Goal: Use online tool/utility

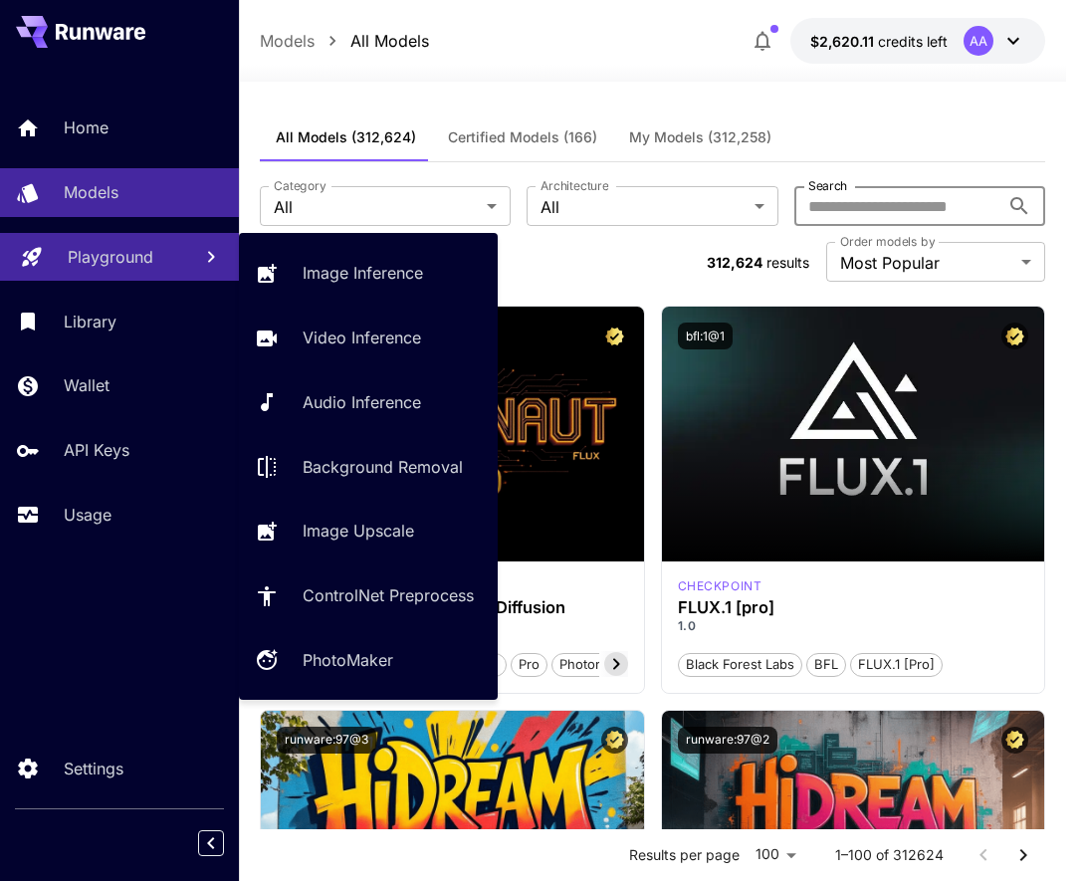
click at [160, 265] on div "Playground" at bounding box center [121, 257] width 107 height 24
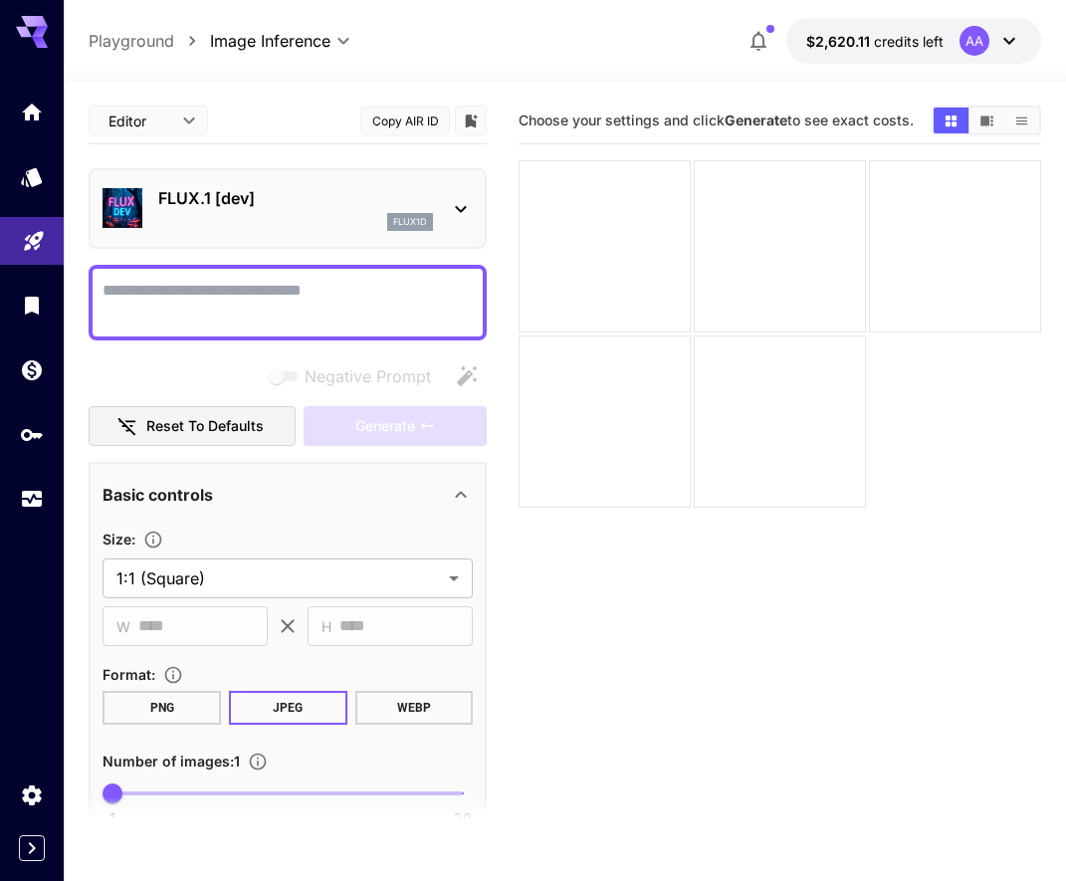
click at [264, 310] on textarea "Negative Prompt" at bounding box center [288, 303] width 370 height 48
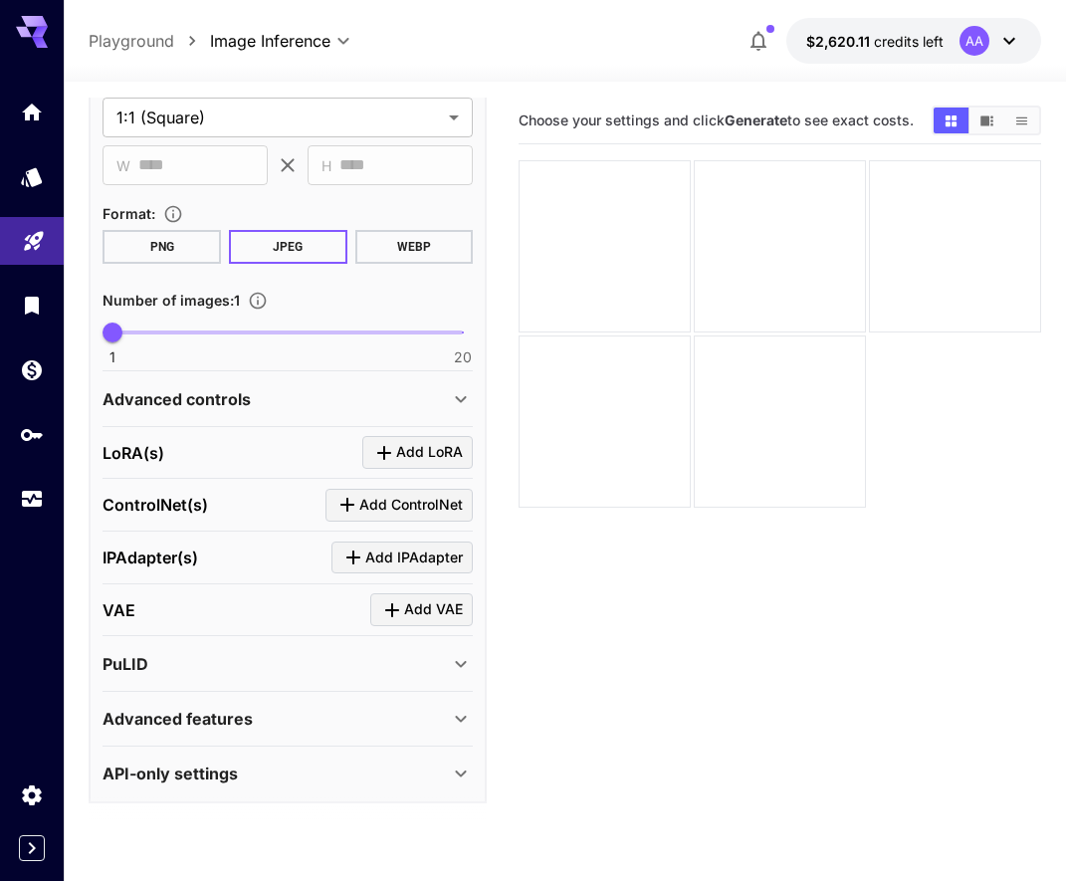
scroll to position [468, 0]
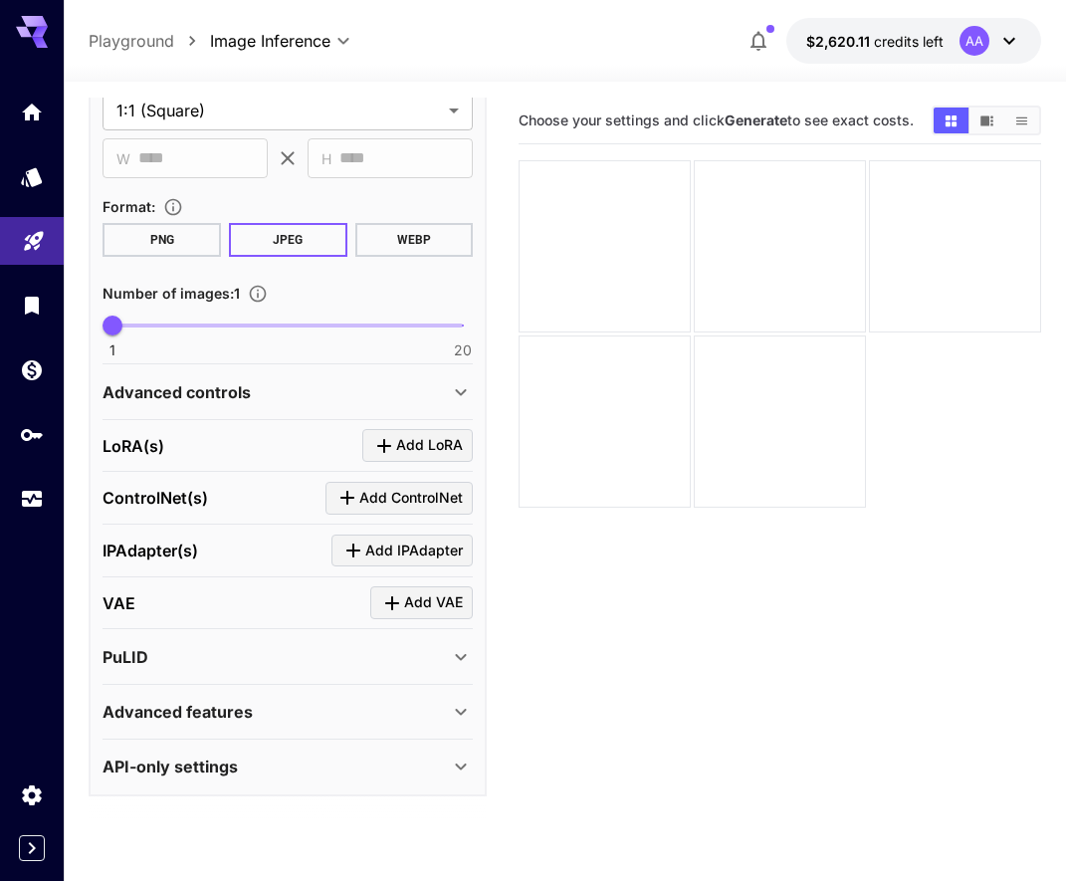
type textarea "*********"
click at [192, 779] on div "API-only settings" at bounding box center [288, 766] width 370 height 48
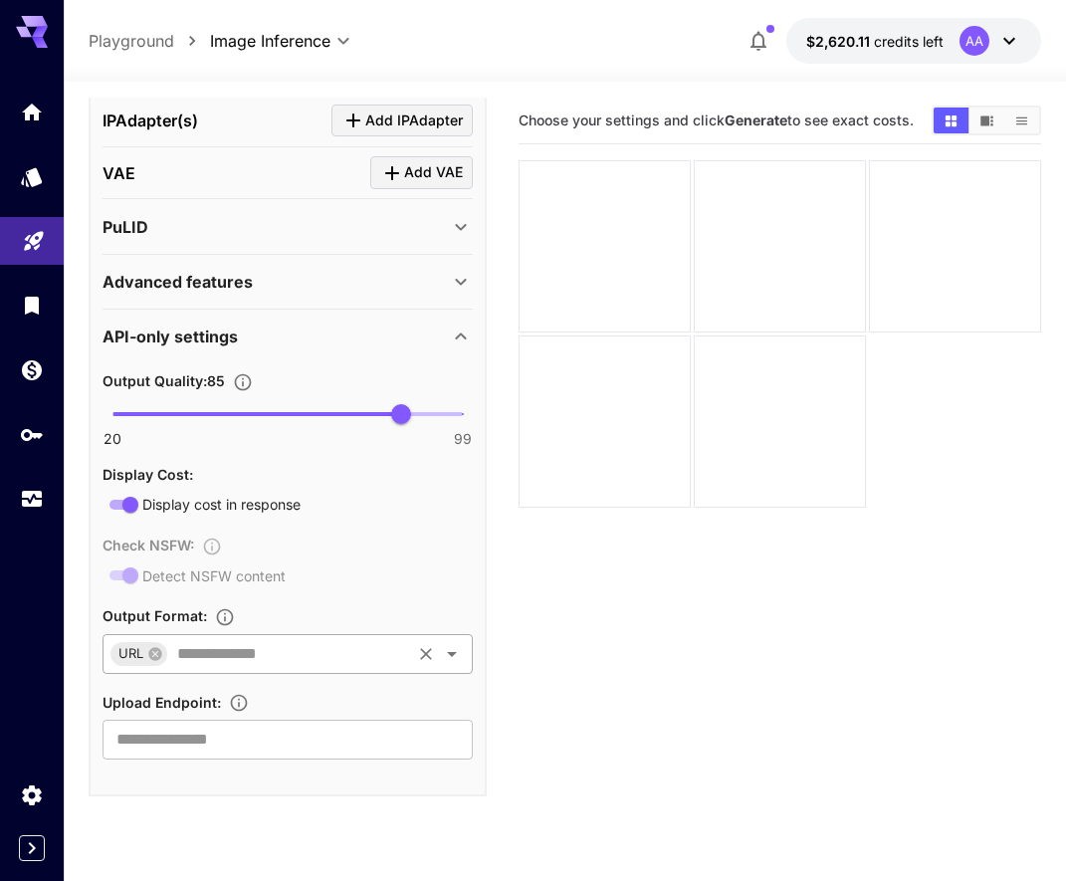
click at [218, 649] on input "text" at bounding box center [288, 654] width 239 height 28
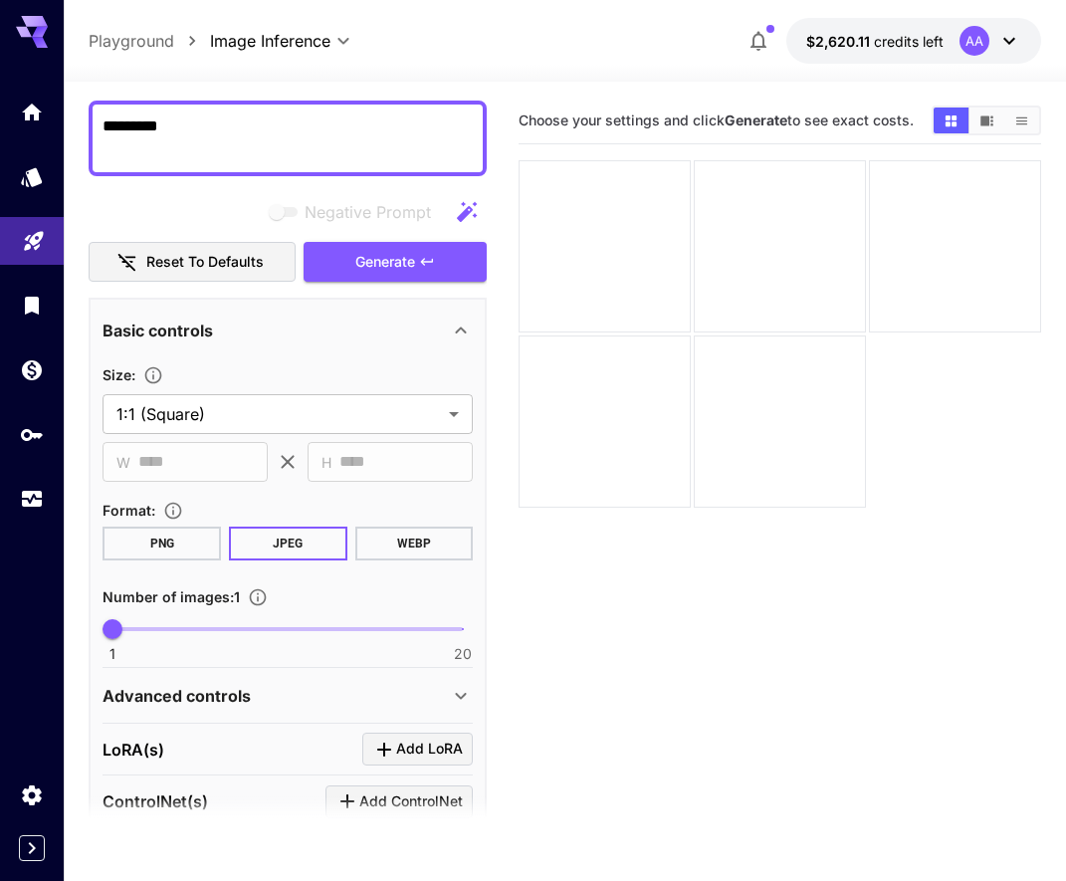
scroll to position [162, 0]
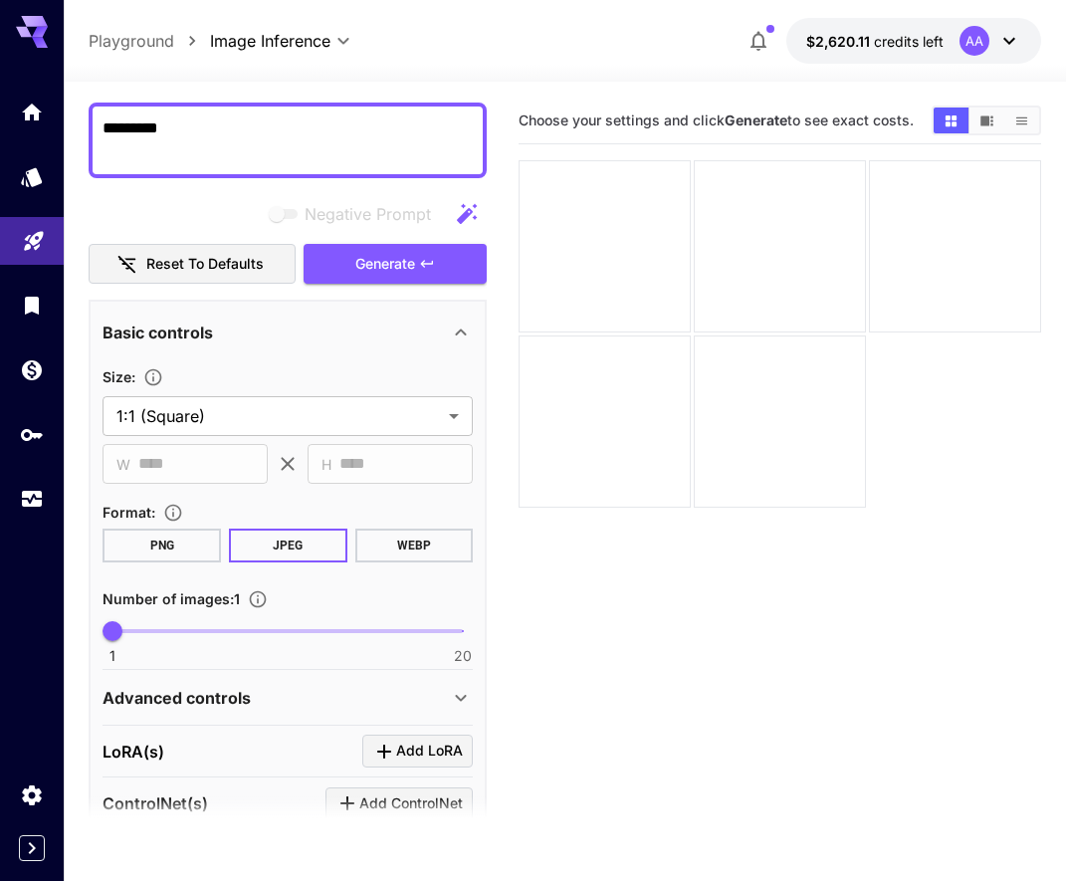
click at [384, 290] on div "**********" at bounding box center [288, 733] width 398 height 1596
click at [388, 274] on span "Generate" at bounding box center [385, 264] width 60 height 25
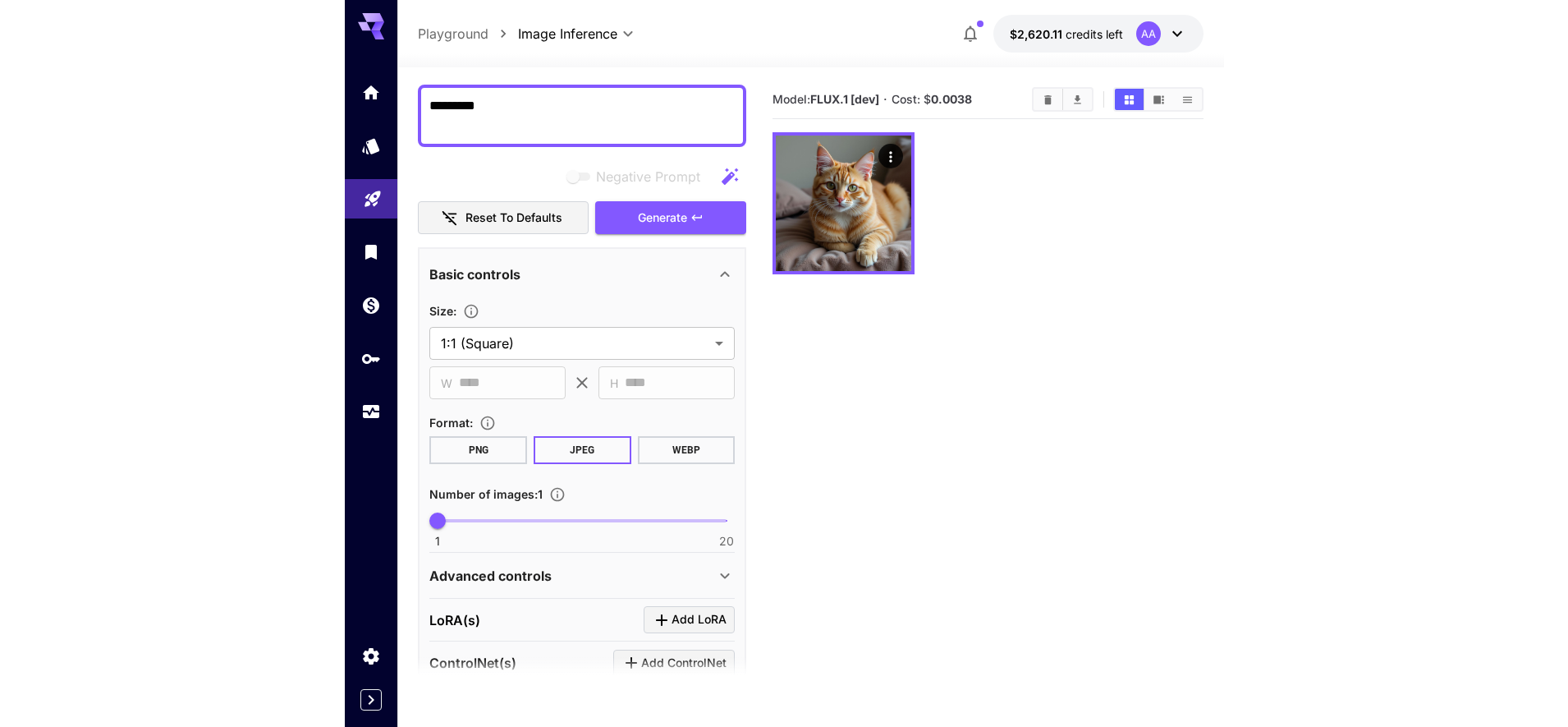
scroll to position [0, 0]
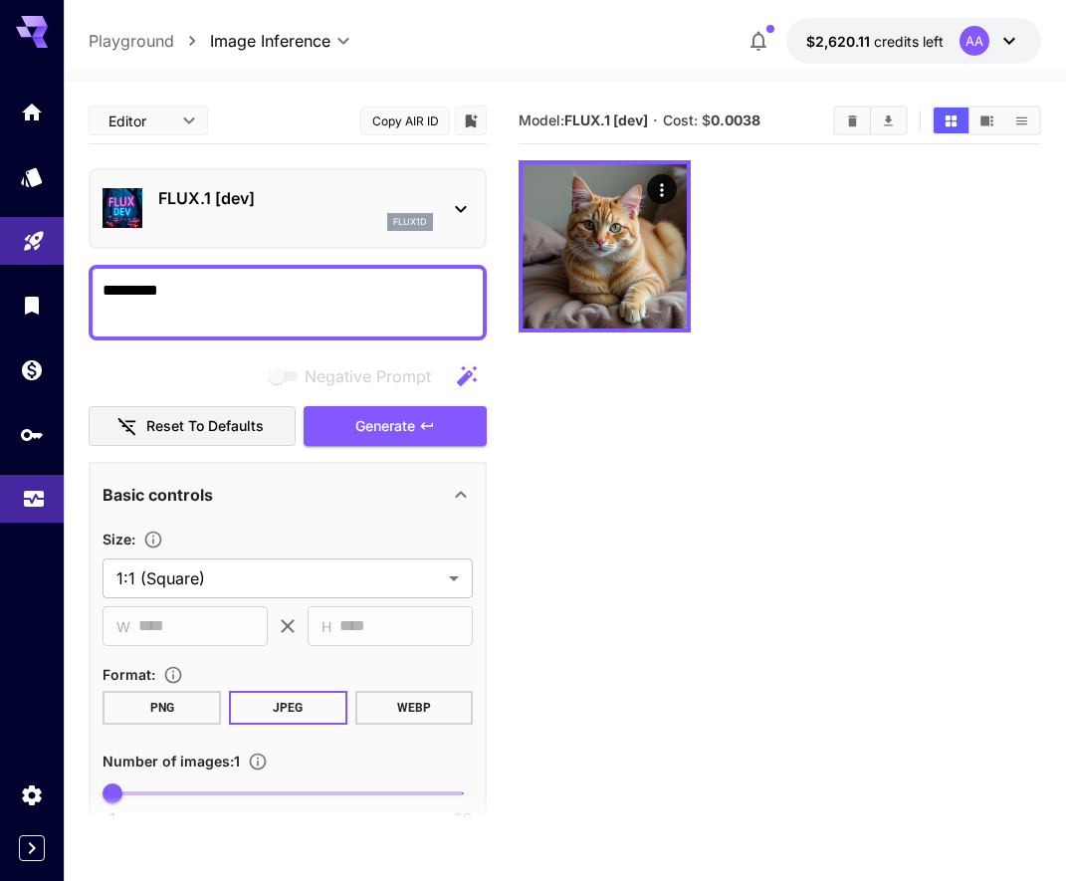
click at [17, 508] on link at bounding box center [32, 499] width 64 height 49
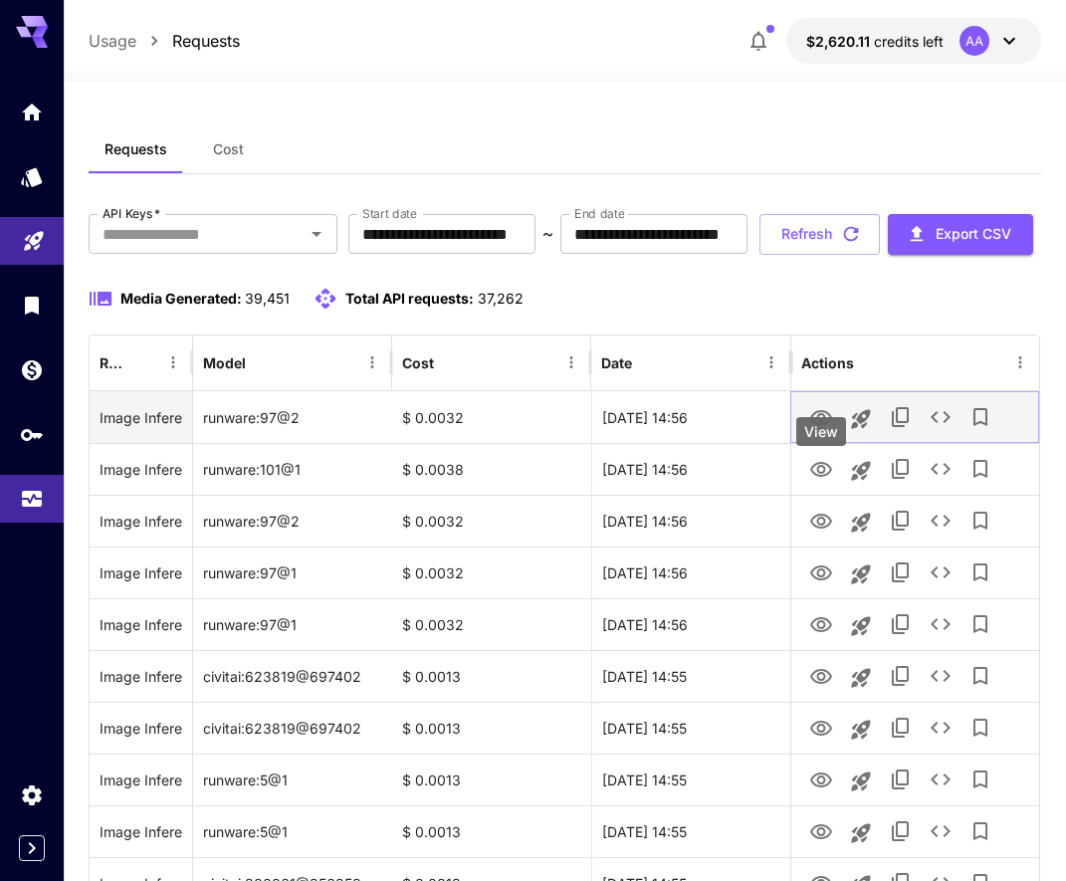
click at [834, 437] on button "View" at bounding box center [821, 416] width 40 height 41
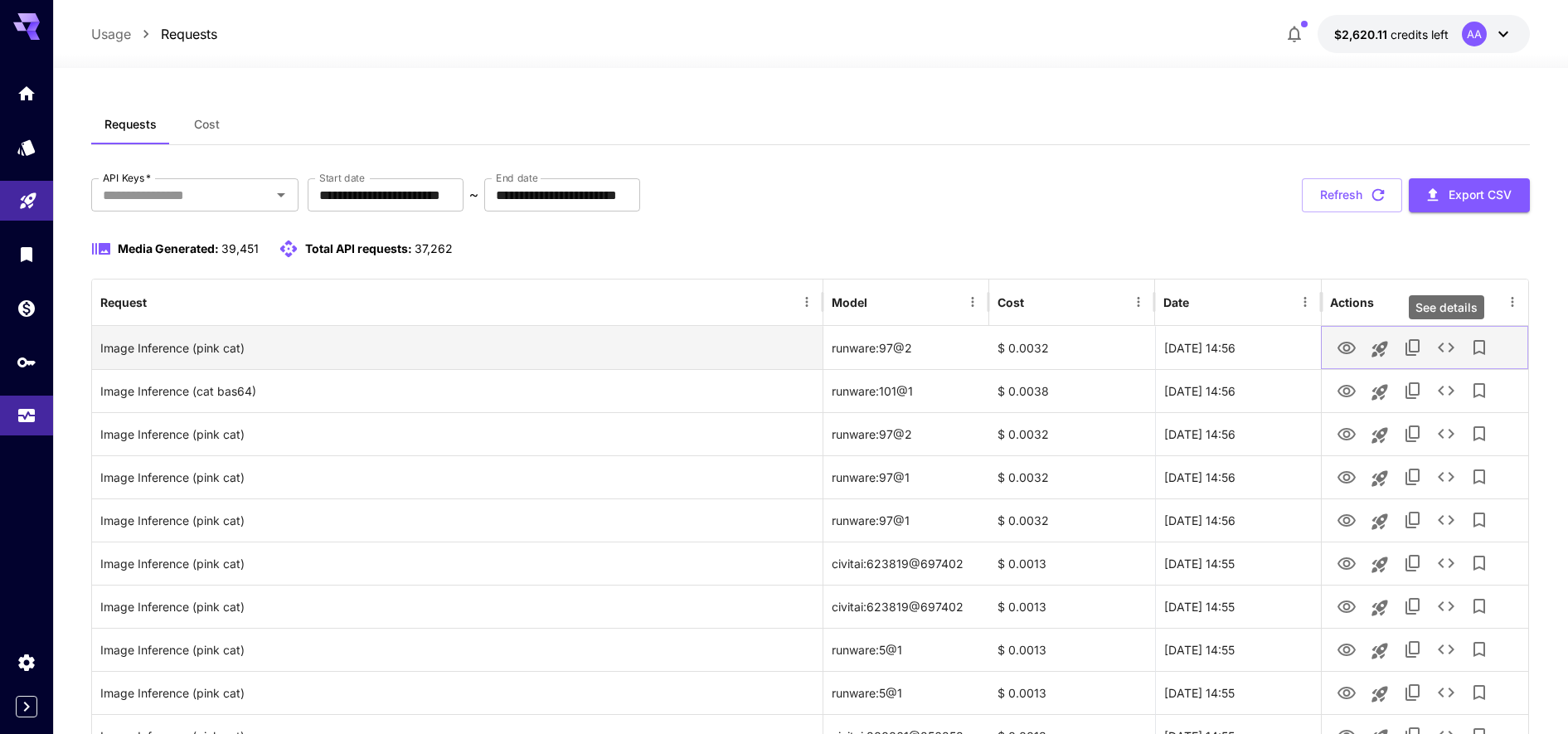
click at [887, 349] on icon "See details" at bounding box center [1446, 347] width 20 height 20
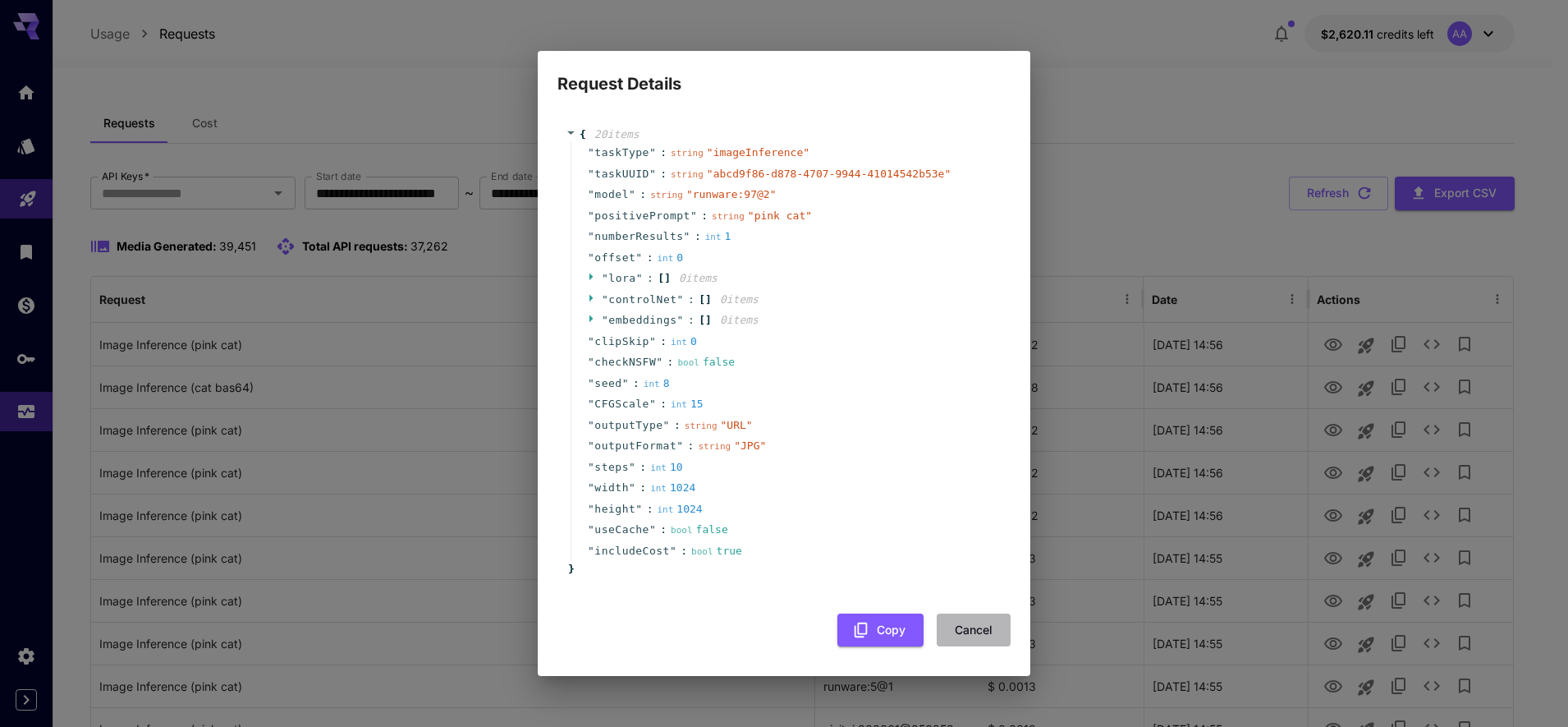
click at [878, 642] on button "Cancel" at bounding box center [974, 630] width 74 height 34
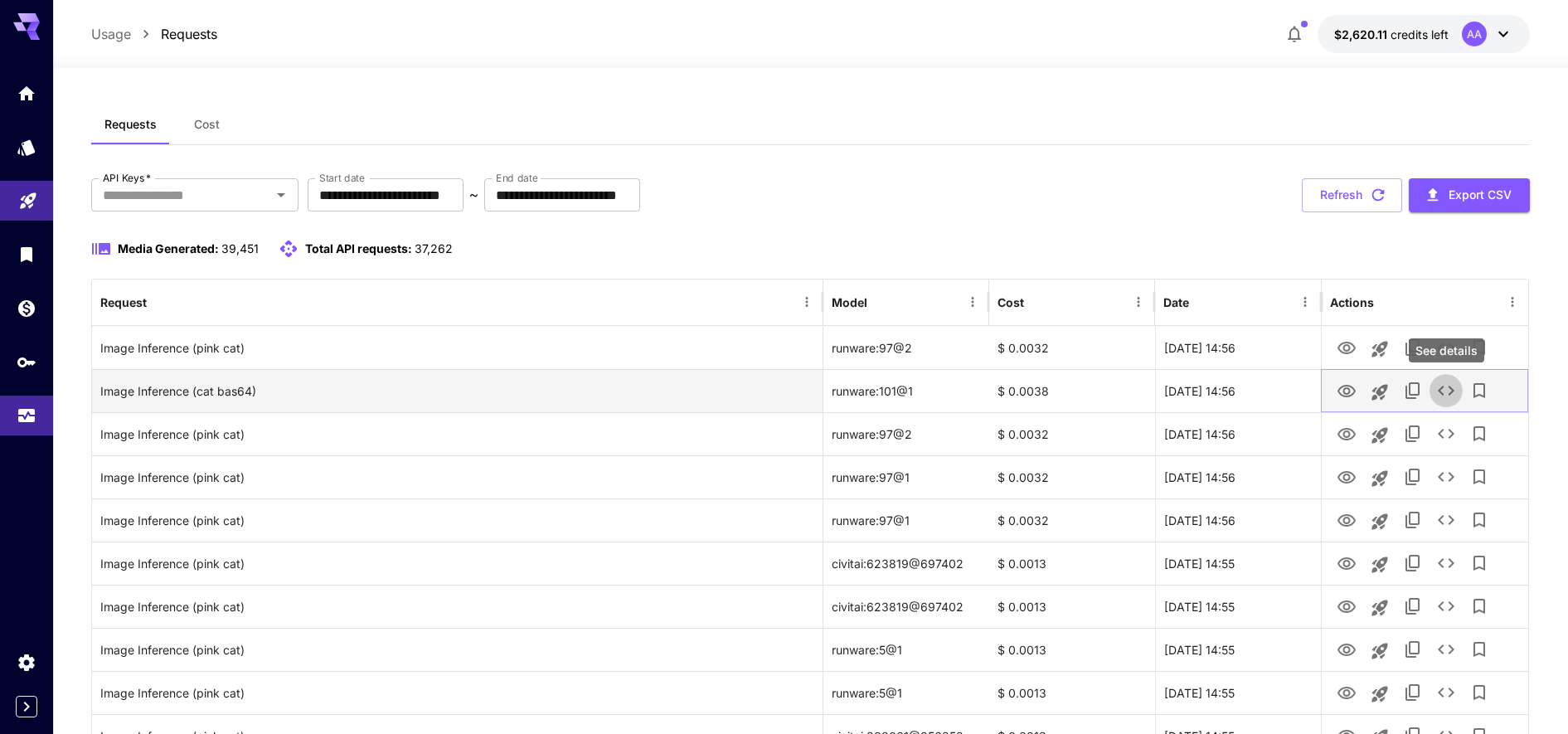
click at [887, 395] on icon "See details" at bounding box center [1446, 391] width 20 height 20
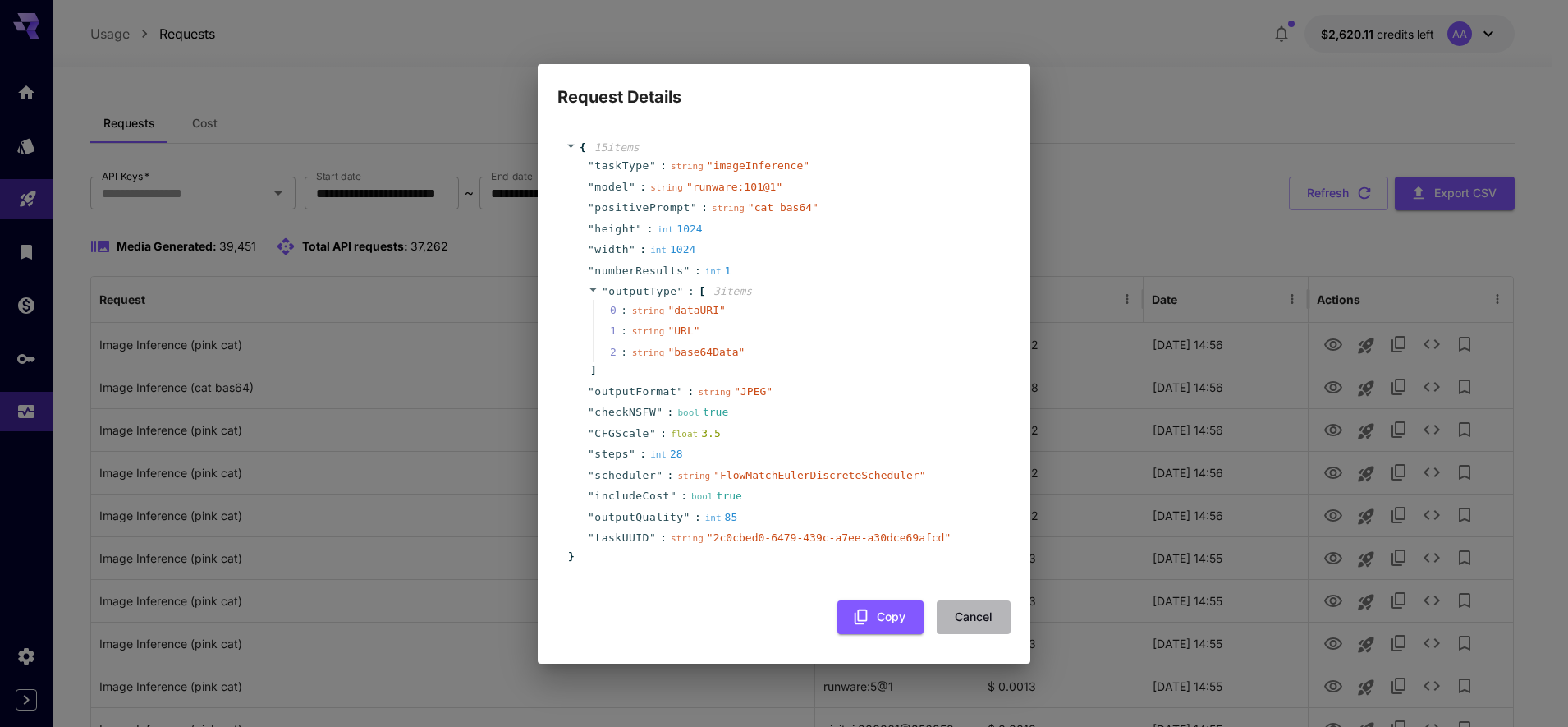
click at [878, 627] on button "Cancel" at bounding box center [974, 616] width 74 height 34
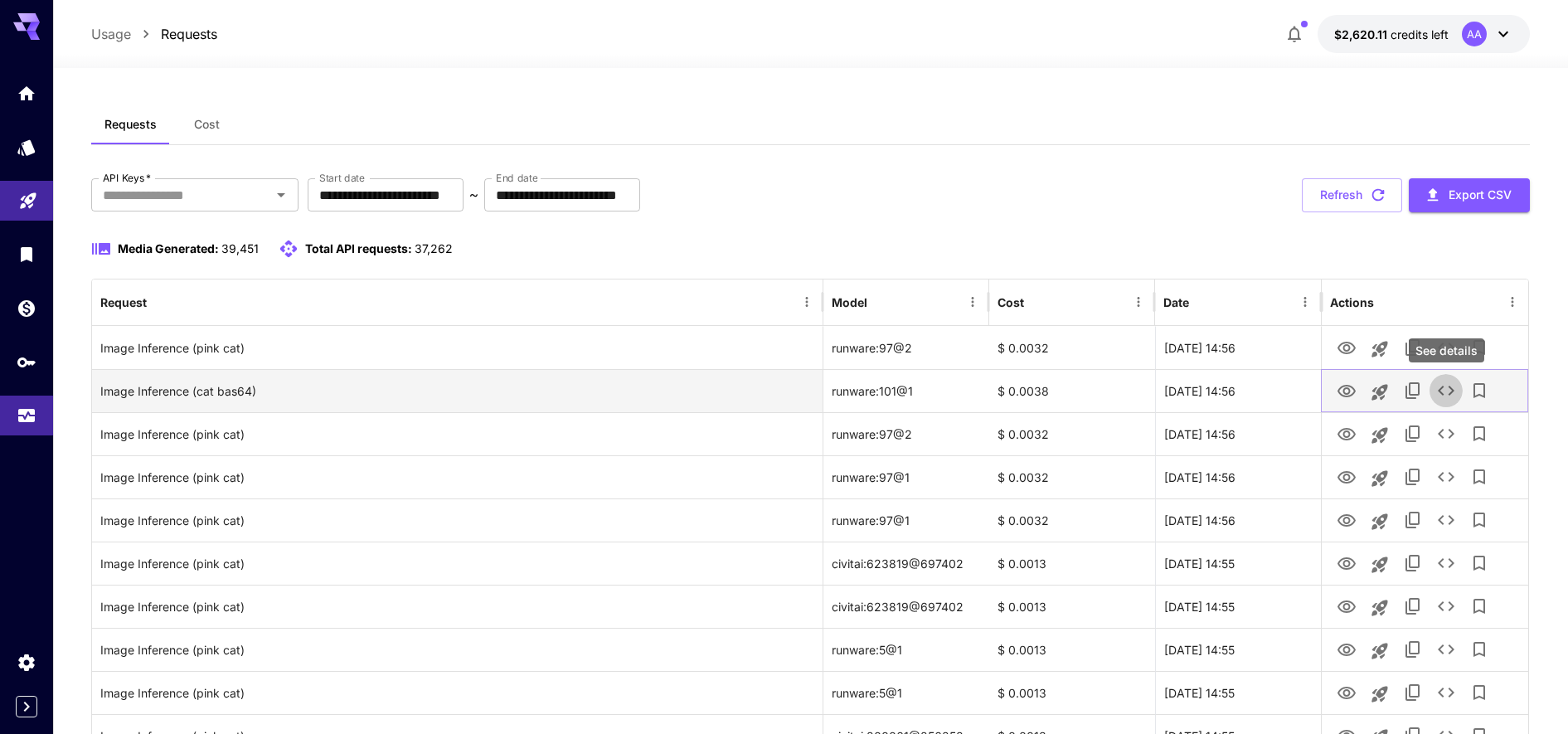
click at [887, 390] on icon "See details" at bounding box center [1446, 391] width 20 height 20
